Goal: Navigation & Orientation: Find specific page/section

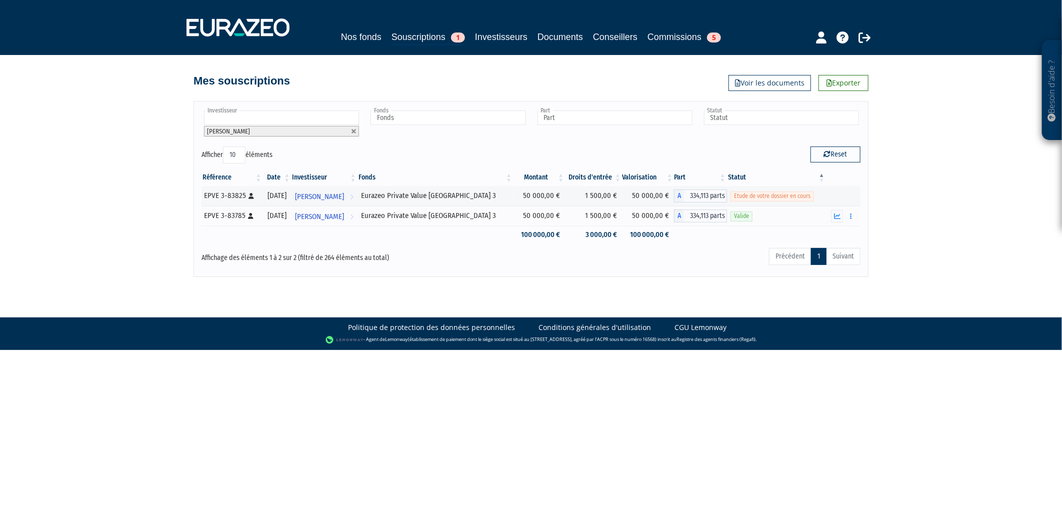
click at [956, 155] on div "Besoin d'aide ? × J'ai besoin d'aide Si vous avez une question à propos du fonc…" at bounding box center [531, 138] width 1062 height 277
